Goal: Find specific page/section: Find specific page/section

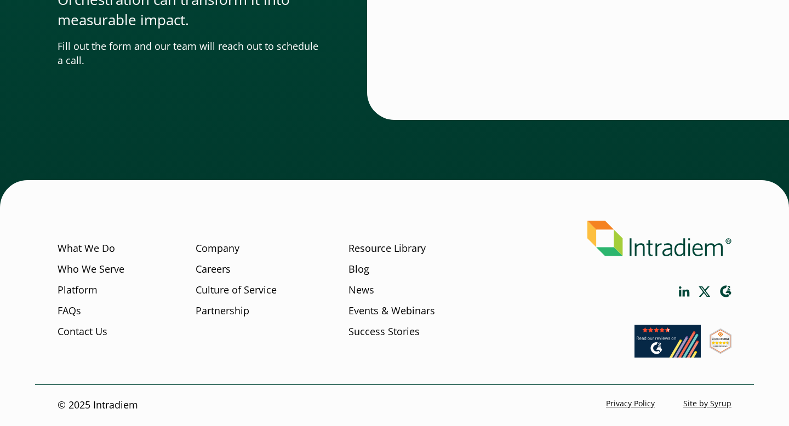
scroll to position [3401, 0]
click at [222, 269] on link "Careers" at bounding box center [213, 270] width 35 height 14
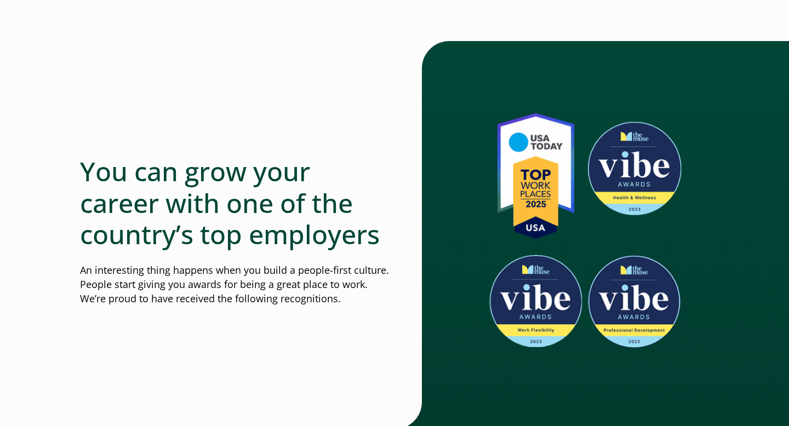
click at [362, 193] on h2 "You can grow your career with one of the country’s top employers" at bounding box center [237, 203] width 315 height 95
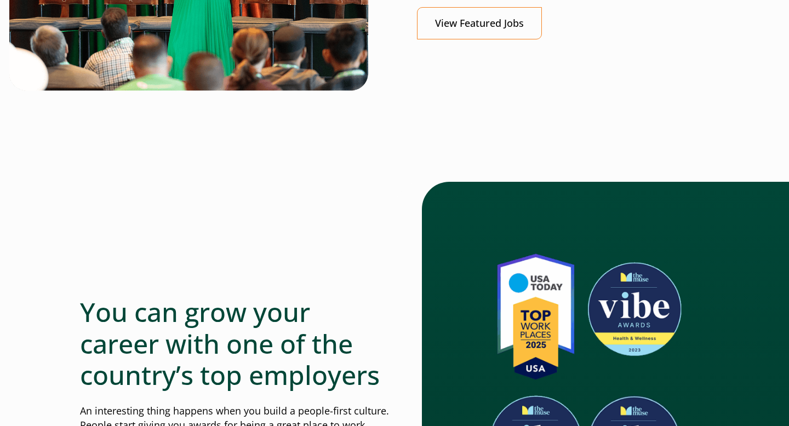
scroll to position [562, 0]
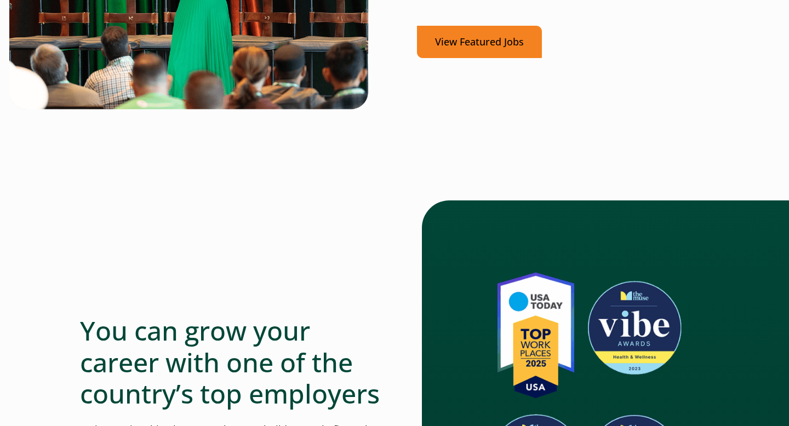
click at [465, 45] on link "View Featured Jobs" at bounding box center [479, 42] width 125 height 32
